Goal: Task Accomplishment & Management: Complete application form

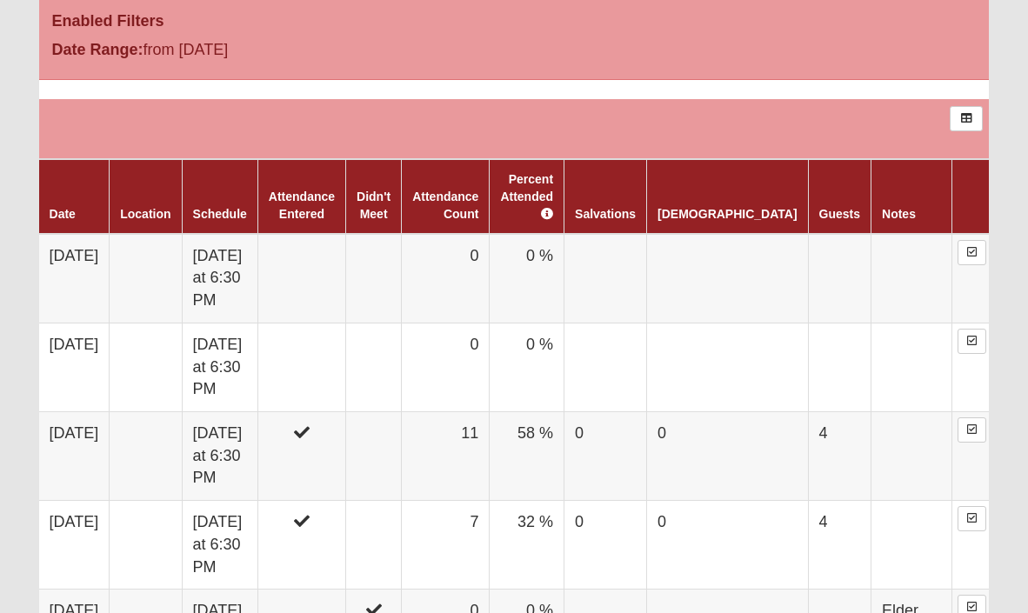
scroll to position [941, 0]
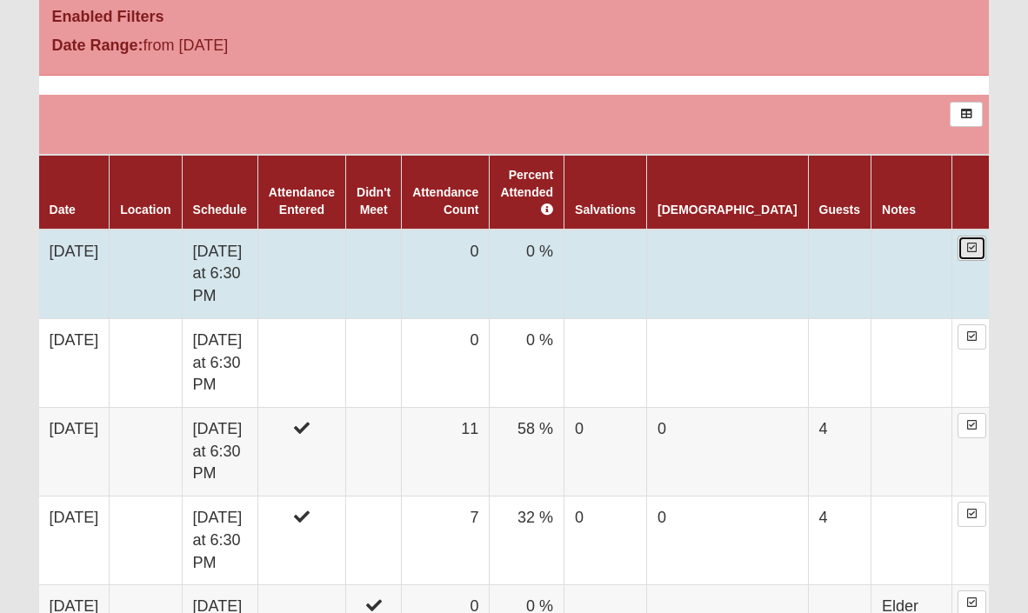
click at [967, 243] on icon at bounding box center [972, 248] width 10 height 10
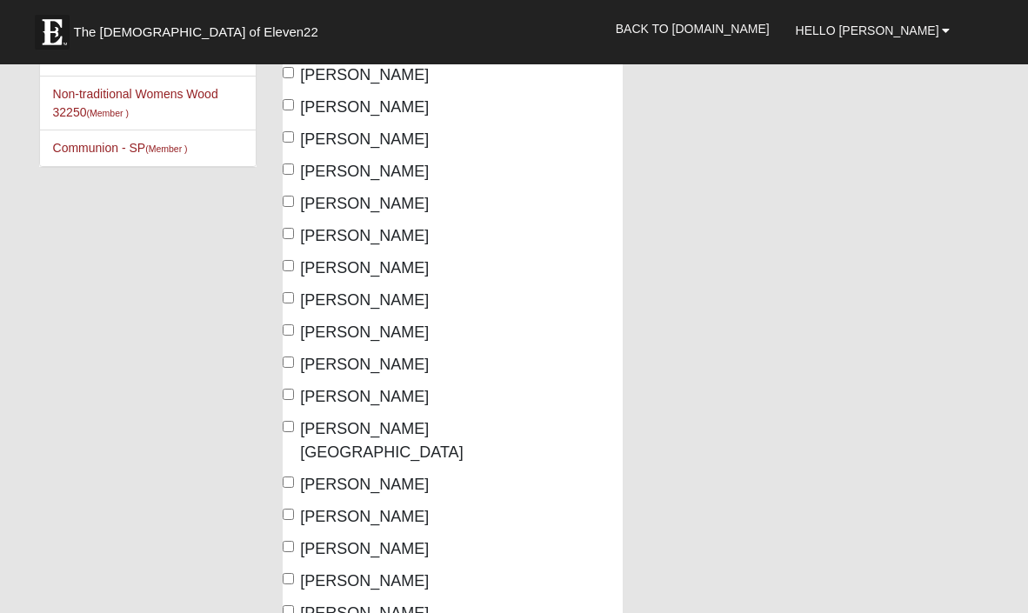
scroll to position [235, 0]
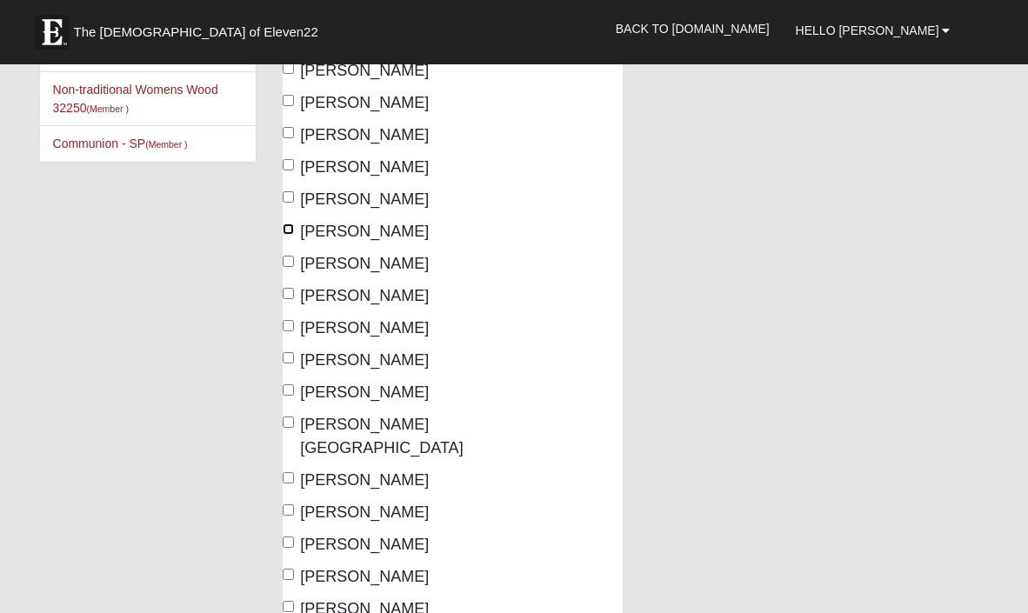
click at [290, 227] on input "[PERSON_NAME]" at bounding box center [288, 229] width 11 height 11
checkbox input "true"
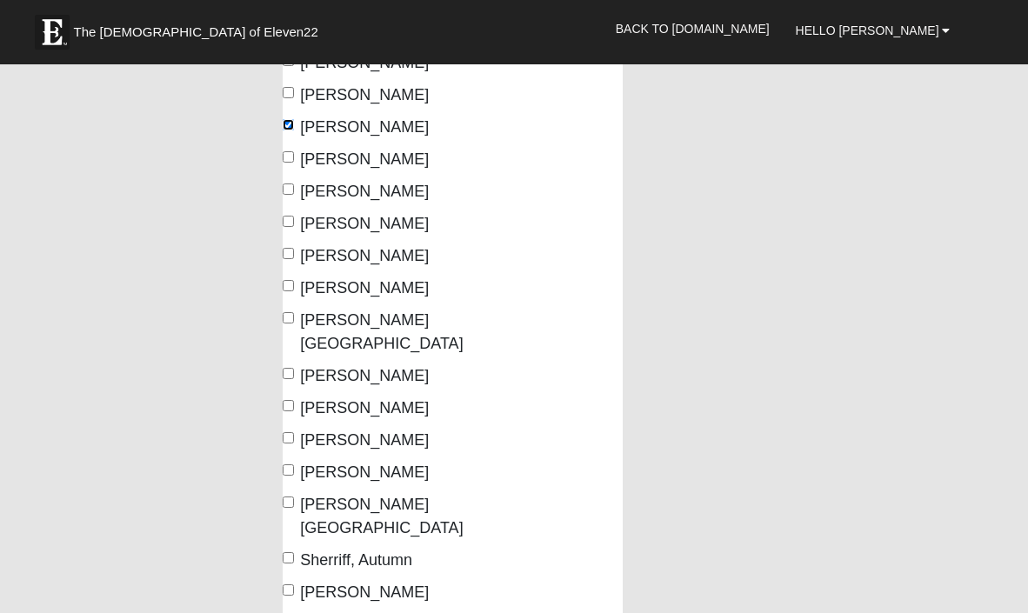
scroll to position [350, 0]
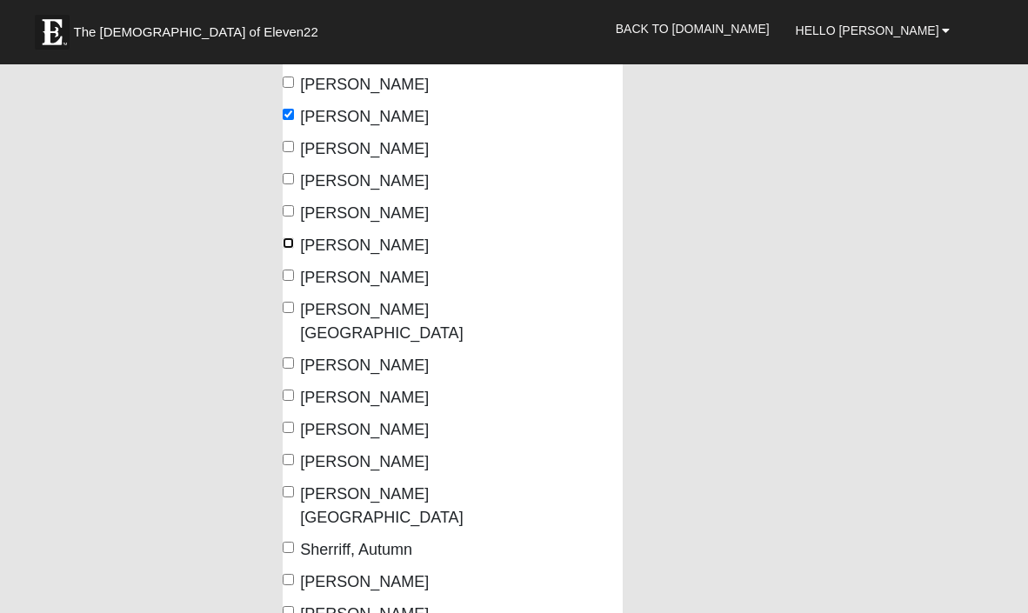
click at [291, 244] on input "Manfredi, Julie" at bounding box center [288, 242] width 11 height 11
checkbox input "true"
click at [291, 277] on input "Manfredi, Ross" at bounding box center [288, 275] width 11 height 11
checkbox input "true"
click at [290, 311] on input "Putnal, Franklin" at bounding box center [288, 307] width 11 height 11
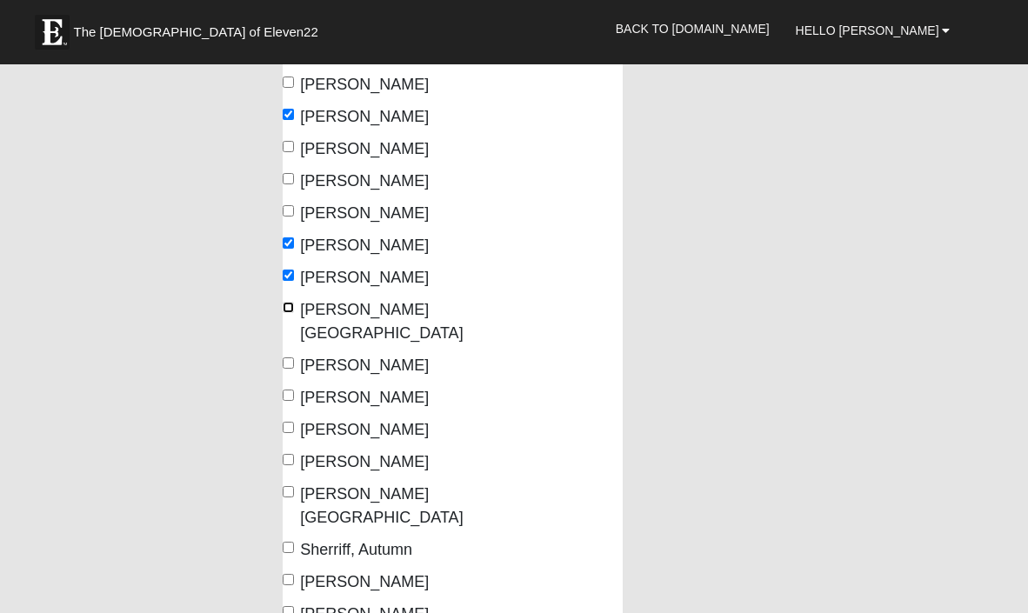
checkbox input "true"
click at [289, 357] on input "Putnal, Kristie" at bounding box center [288, 362] width 11 height 11
checkbox input "true"
click at [289, 390] on input "Quaney, Hannah" at bounding box center [288, 395] width 11 height 11
checkbox input "true"
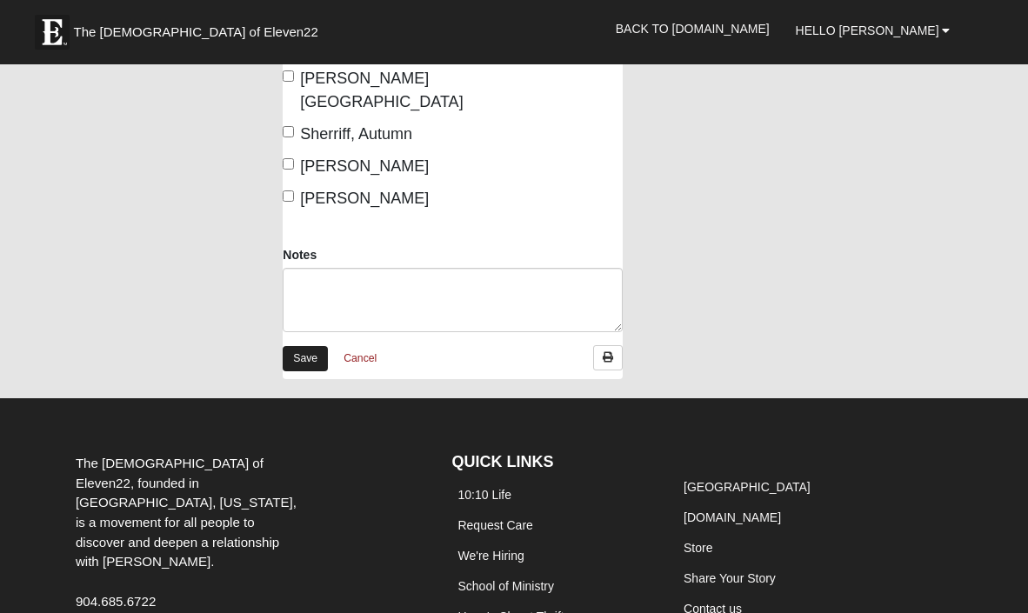
scroll to position [854, 0]
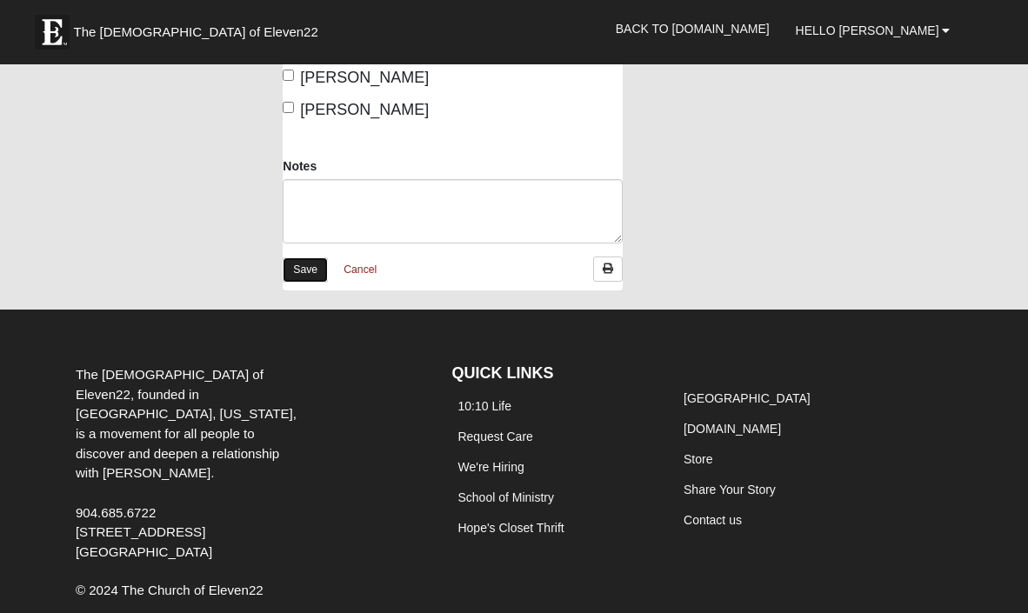
click at [298, 257] on link "Save" at bounding box center [305, 269] width 45 height 25
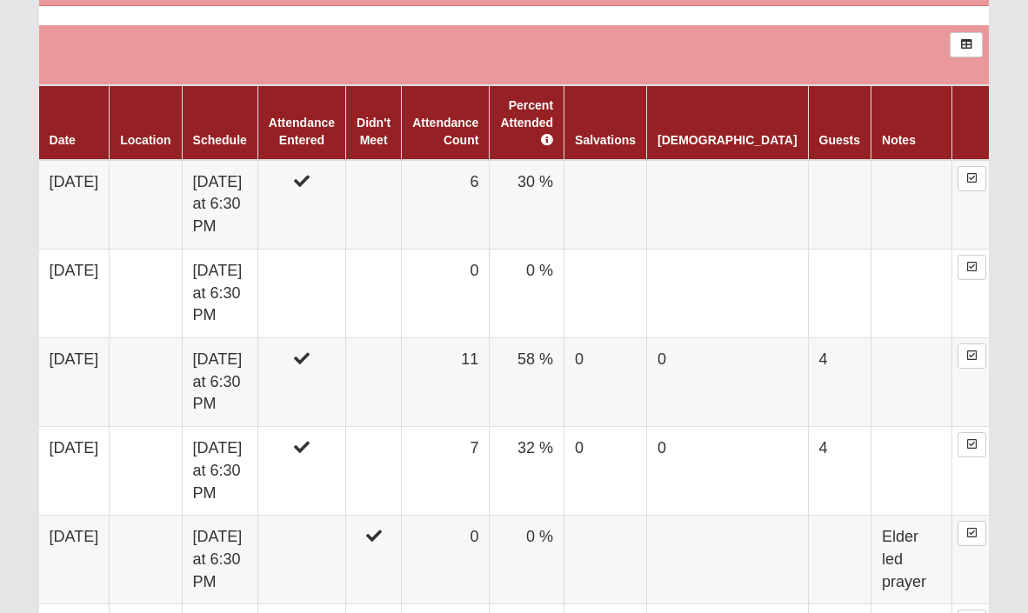
scroll to position [1013, 0]
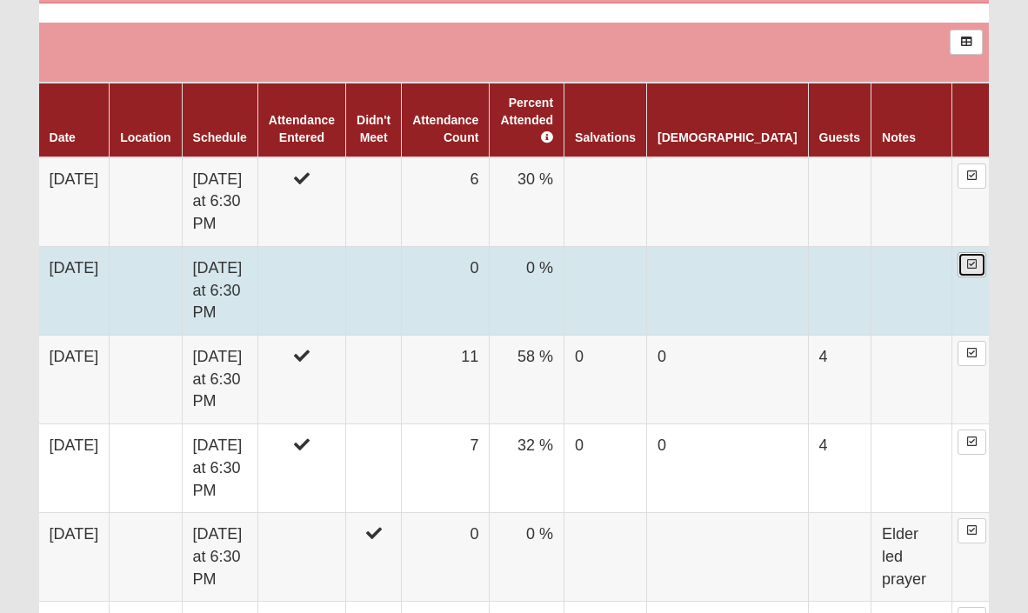
click at [967, 259] on icon at bounding box center [972, 264] width 10 height 10
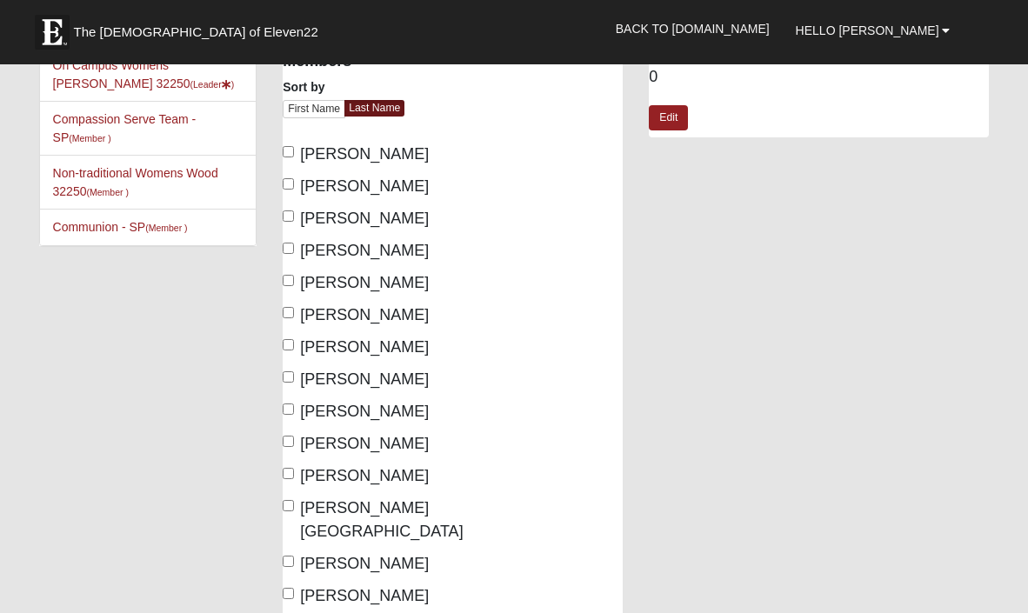
scroll to position [157, 0]
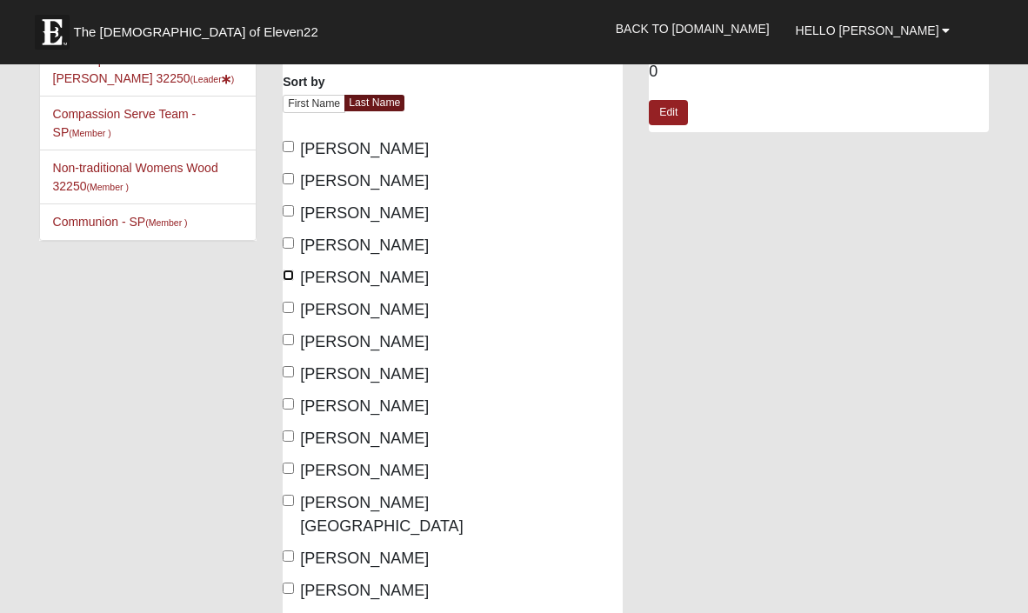
click at [290, 274] on input "[PERSON_NAME]" at bounding box center [288, 275] width 11 height 11
checkbox input "true"
click at [287, 146] on input "[PERSON_NAME]" at bounding box center [288, 146] width 11 height 11
checkbox input "true"
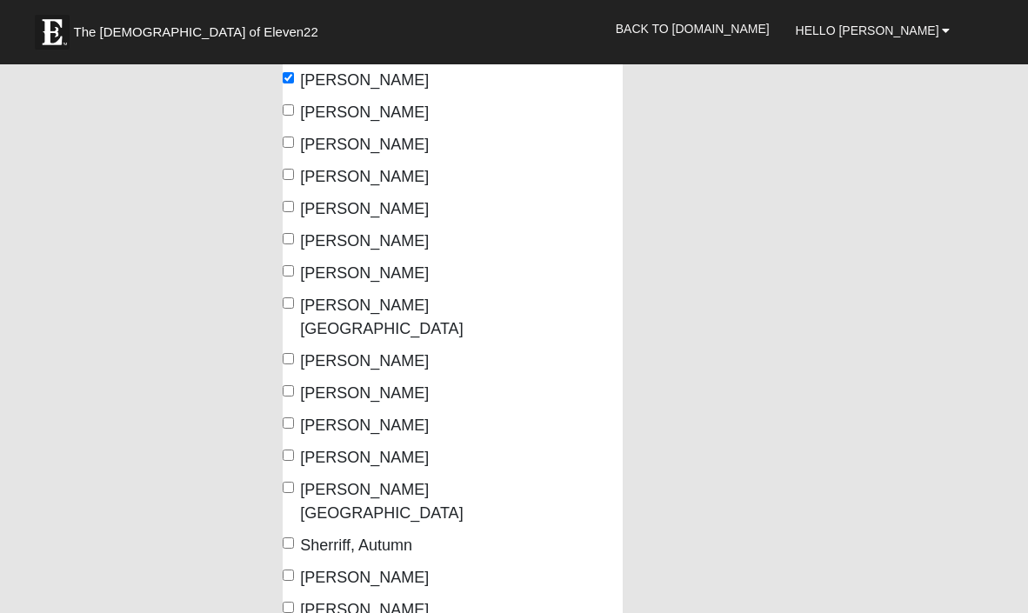
scroll to position [360, 0]
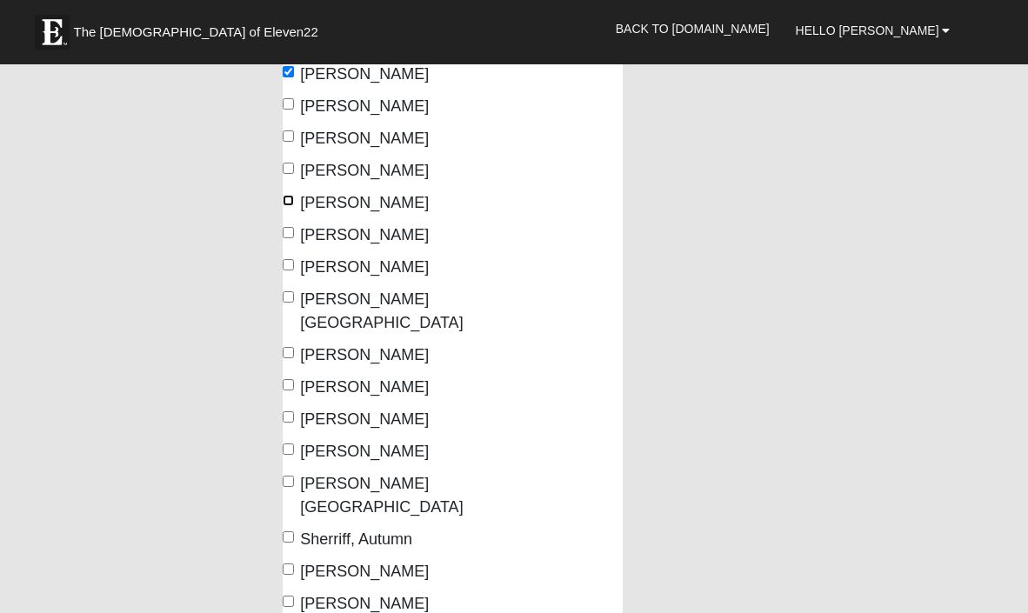
click at [289, 199] on input "Legg, Stephanie" at bounding box center [288, 200] width 11 height 11
checkbox input "true"
click at [290, 230] on input "Manfredi, Julie" at bounding box center [288, 232] width 11 height 11
checkbox input "true"
click at [287, 264] on input "Manfredi, Ross" at bounding box center [288, 264] width 11 height 11
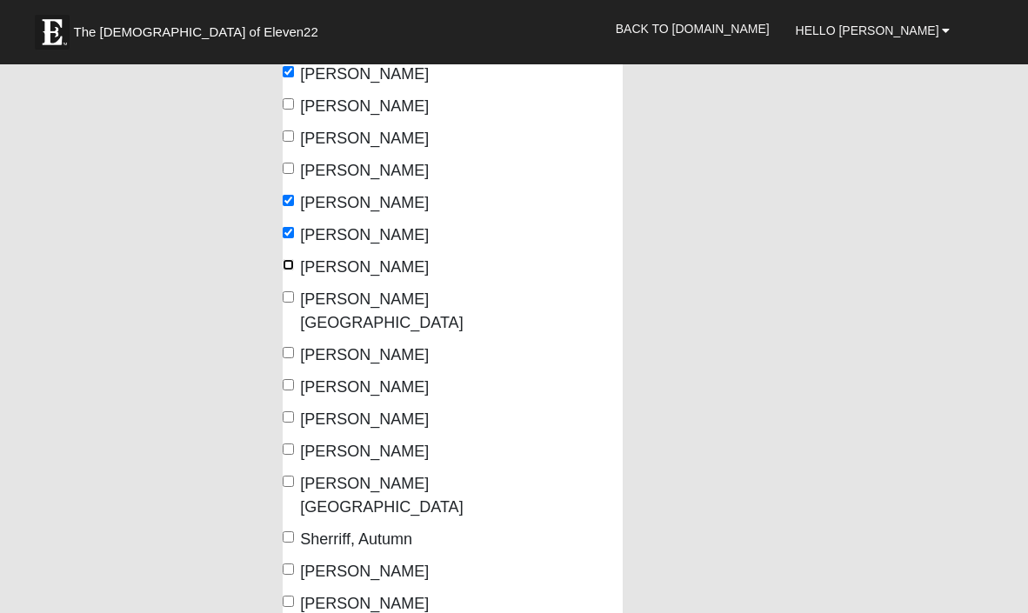
checkbox input "true"
click at [286, 297] on input "Putnal, Franklin" at bounding box center [288, 296] width 11 height 11
checkbox input "true"
click at [288, 347] on input "Putnal, Kristie" at bounding box center [288, 352] width 11 height 11
checkbox input "true"
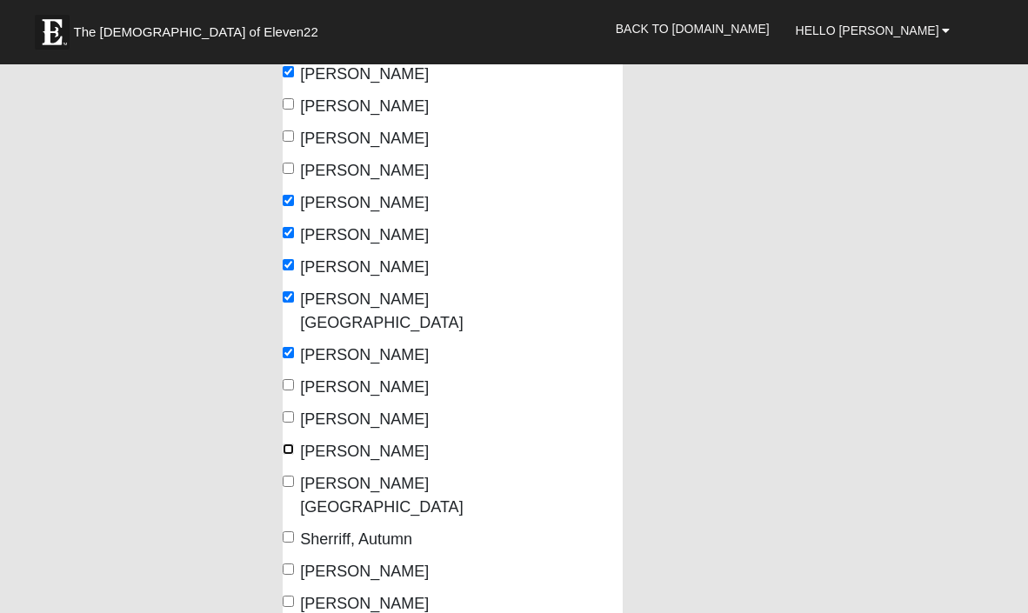
click at [290, 444] on input "Ryan, Leo" at bounding box center [288, 449] width 11 height 11
checkbox input "true"
click at [286, 476] on input "Ryan, Lorraine" at bounding box center [288, 481] width 11 height 11
checkbox input "true"
click at [290, 564] on input "Shimer, Joe" at bounding box center [288, 569] width 11 height 11
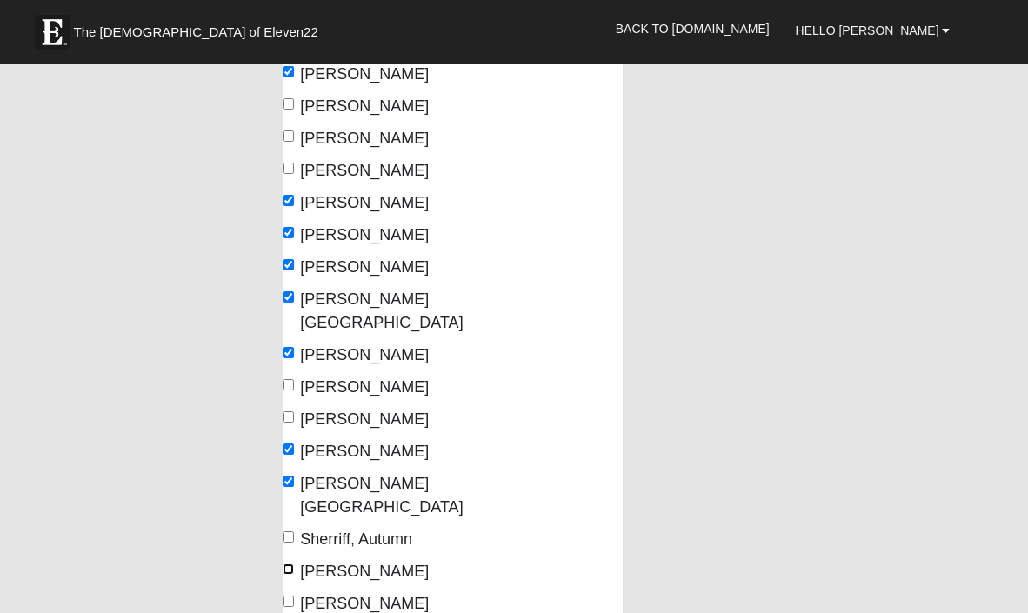
checkbox input "true"
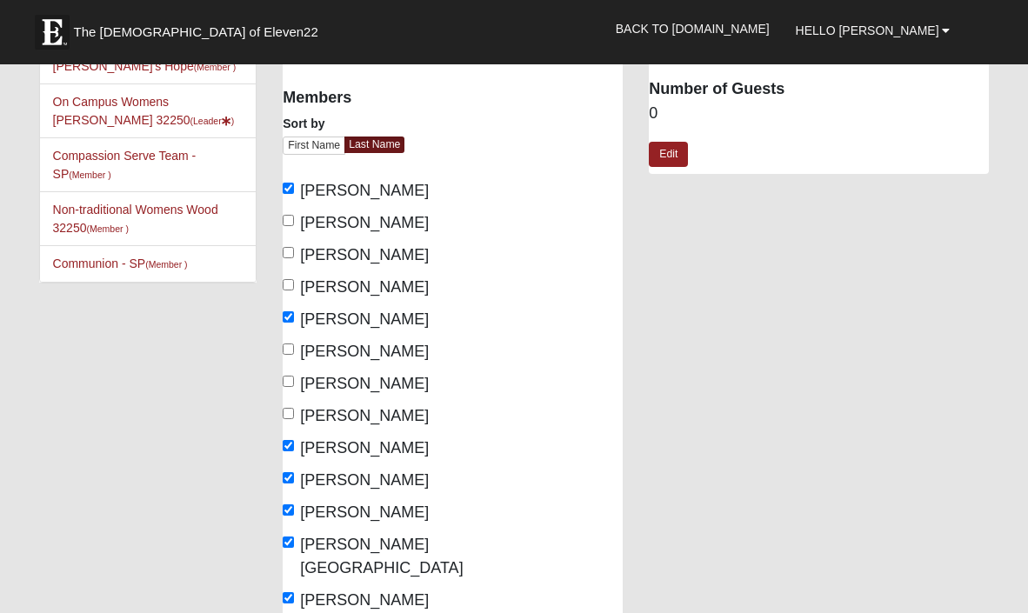
scroll to position [0, 0]
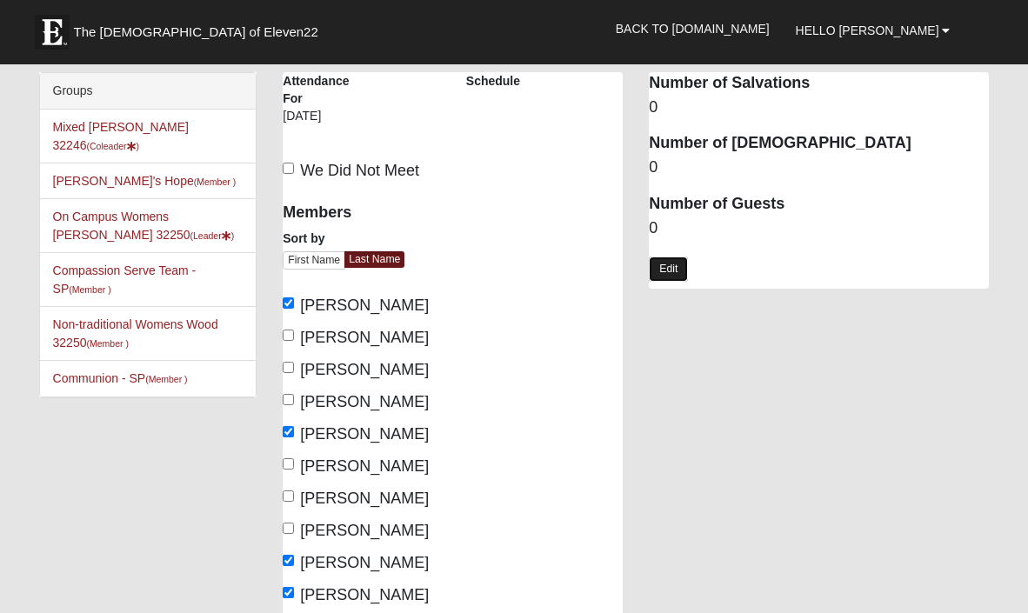
click at [666, 270] on link "Edit" at bounding box center [668, 269] width 39 height 25
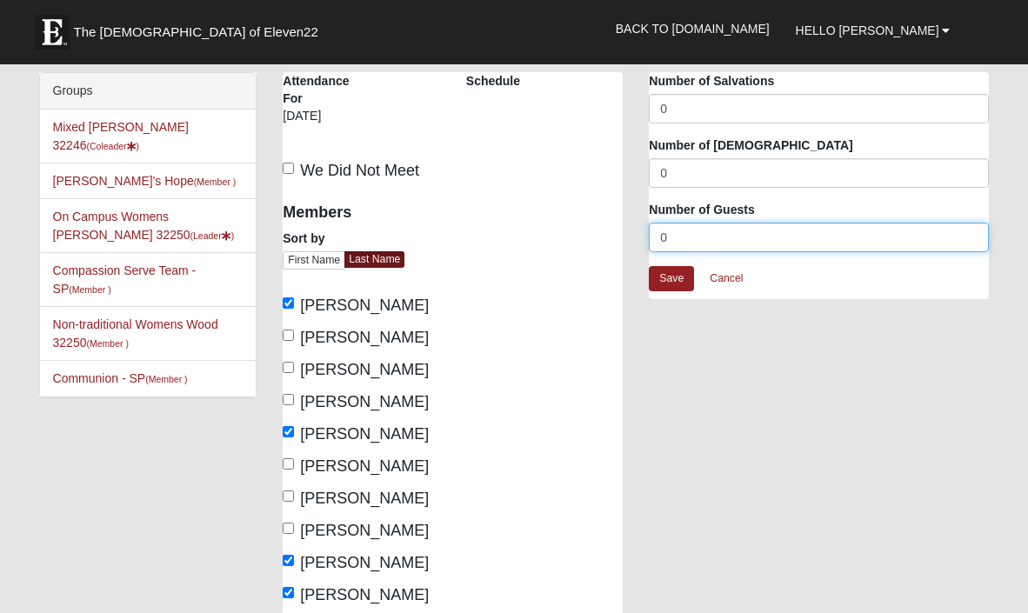
drag, startPoint x: 674, startPoint y: 229, endPoint x: 688, endPoint y: 249, distance: 24.4
click at [688, 249] on input "0" at bounding box center [819, 238] width 340 height 30
type input "3"
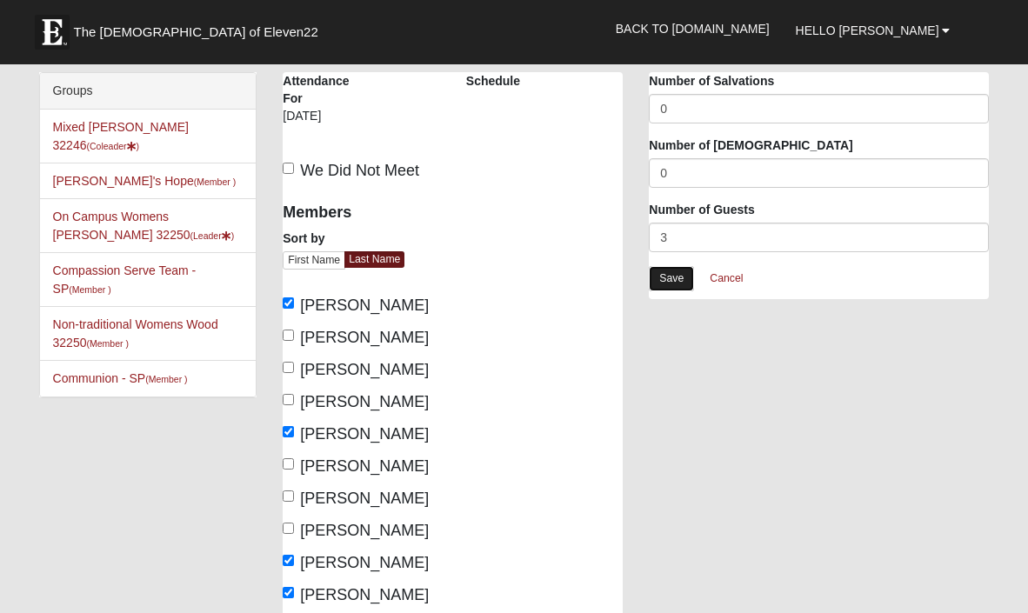
click at [671, 279] on link "Save" at bounding box center [671, 278] width 45 height 25
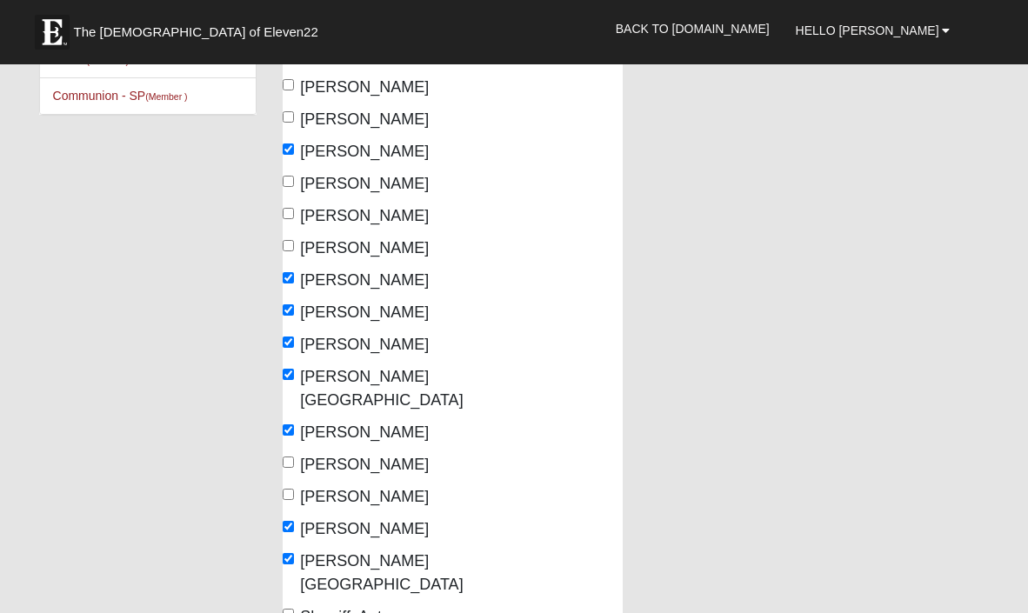
scroll to position [270, 0]
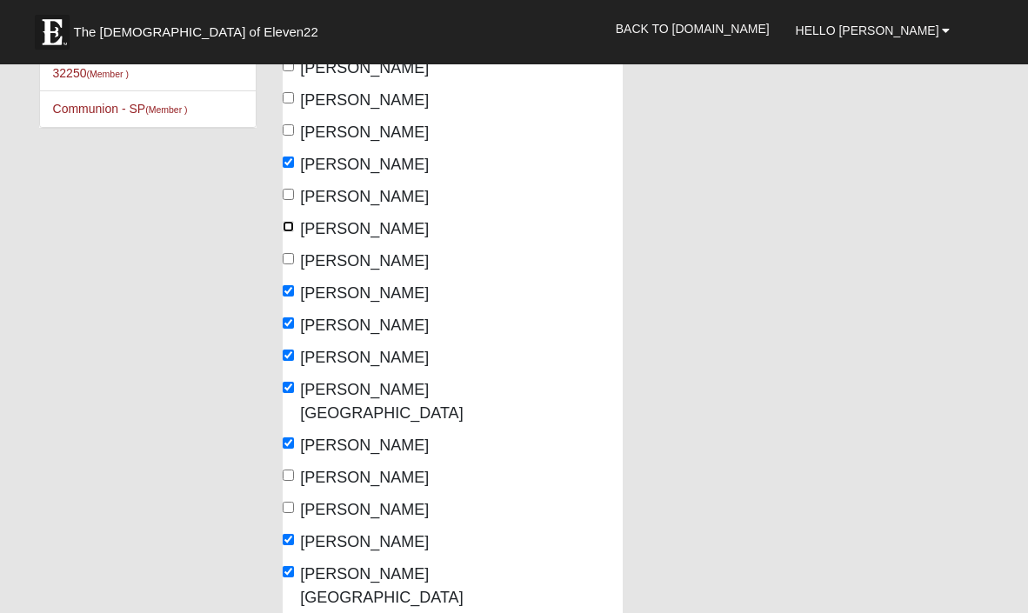
click at [290, 227] on input "Glas, Erika" at bounding box center [288, 226] width 11 height 11
checkbox input "true"
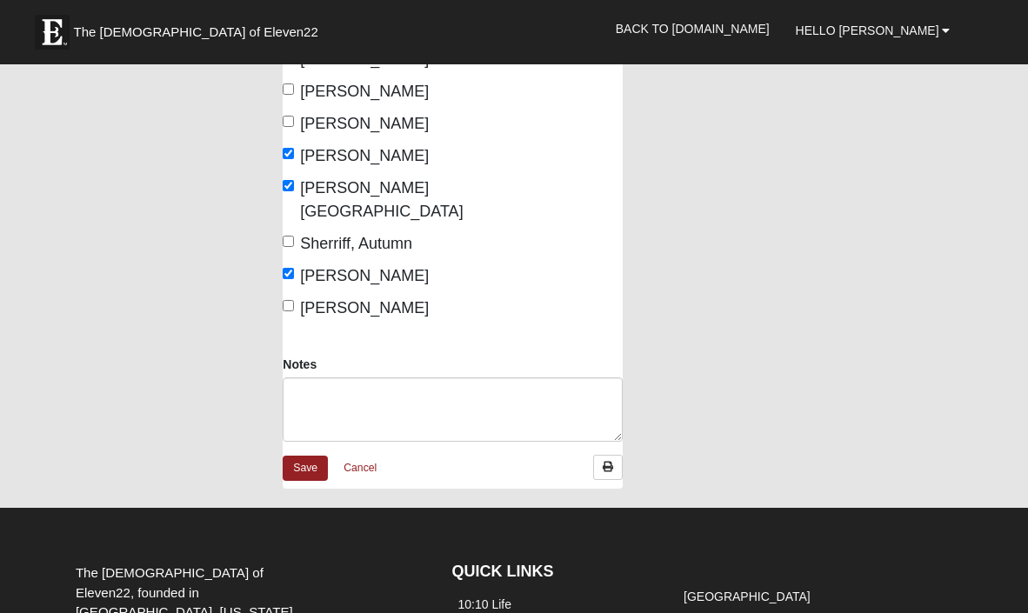
scroll to position [708, 0]
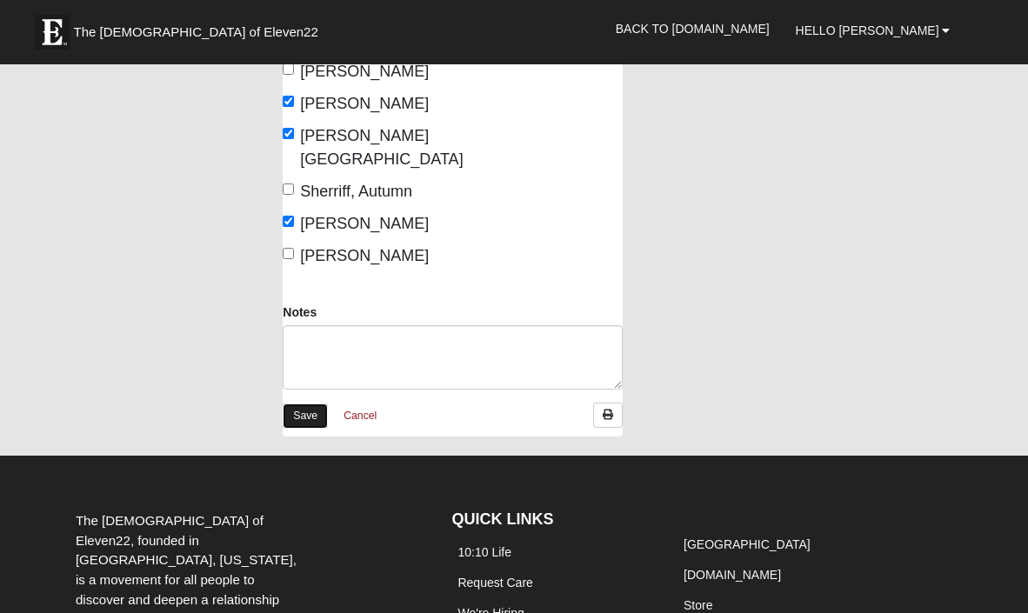
click at [301, 404] on link "Save" at bounding box center [305, 416] width 45 height 25
